Goal: Transaction & Acquisition: Purchase product/service

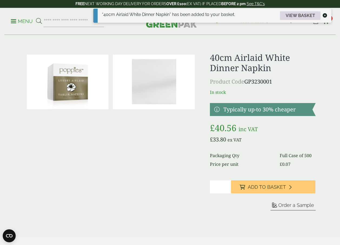
click at [294, 14] on link "View basket" at bounding box center [300, 15] width 41 height 9
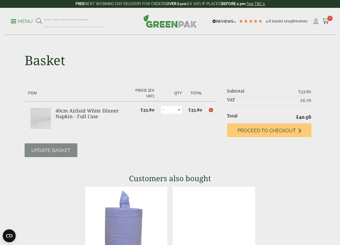
click at [157, 245] on img at bounding box center [126, 221] width 82 height 68
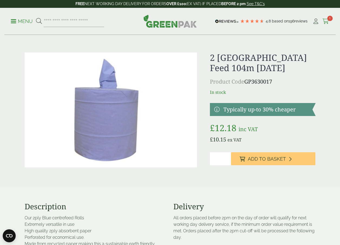
click at [327, 22] on icon at bounding box center [325, 21] width 7 height 5
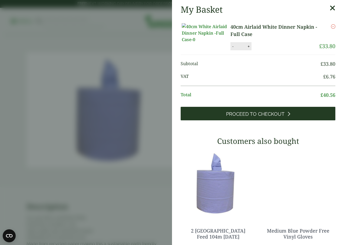
click at [225, 120] on link "Proceed to Checkout" at bounding box center [258, 114] width 155 height 14
